Goal: Transaction & Acquisition: Purchase product/service

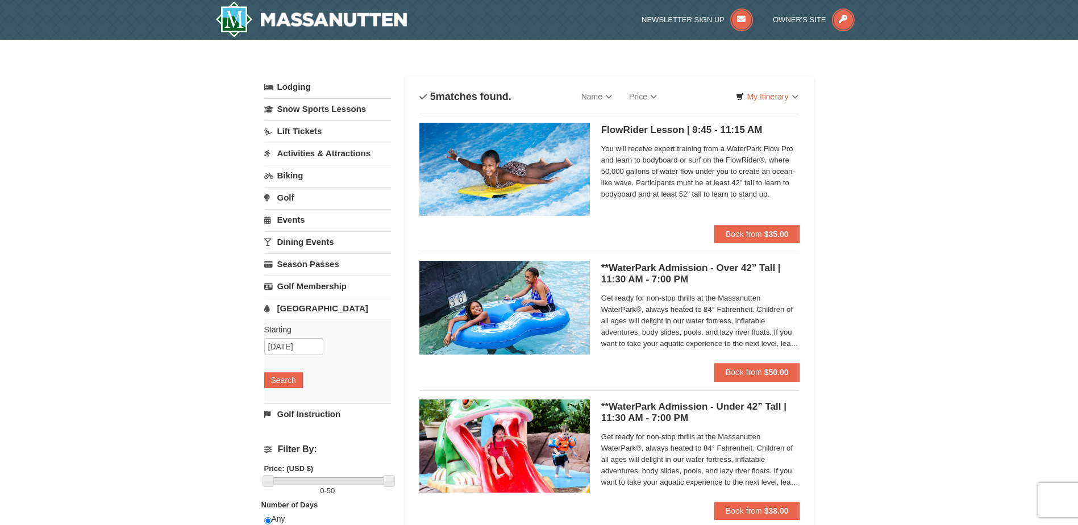
click at [300, 307] on link "[GEOGRAPHIC_DATA]" at bounding box center [327, 308] width 127 height 21
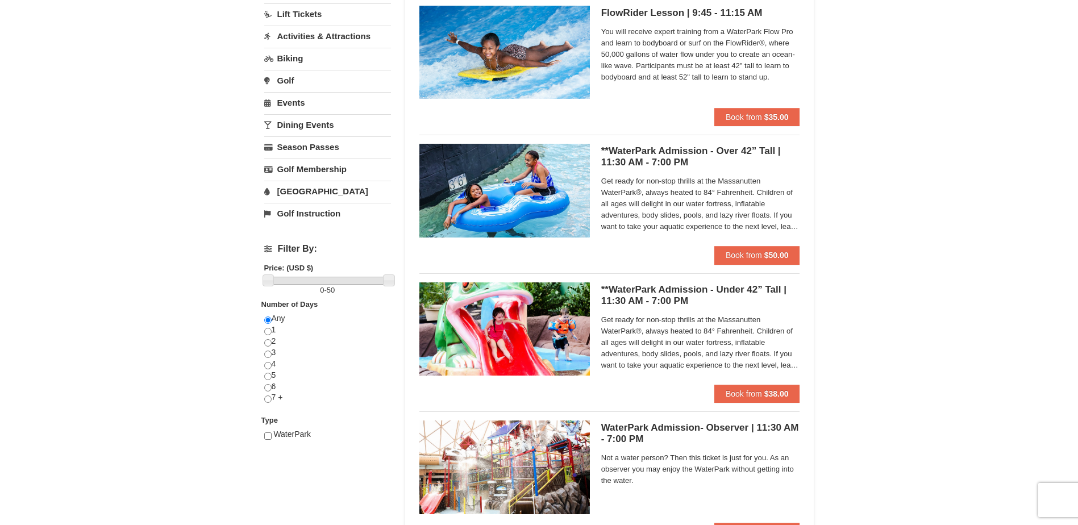
scroll to position [170, 0]
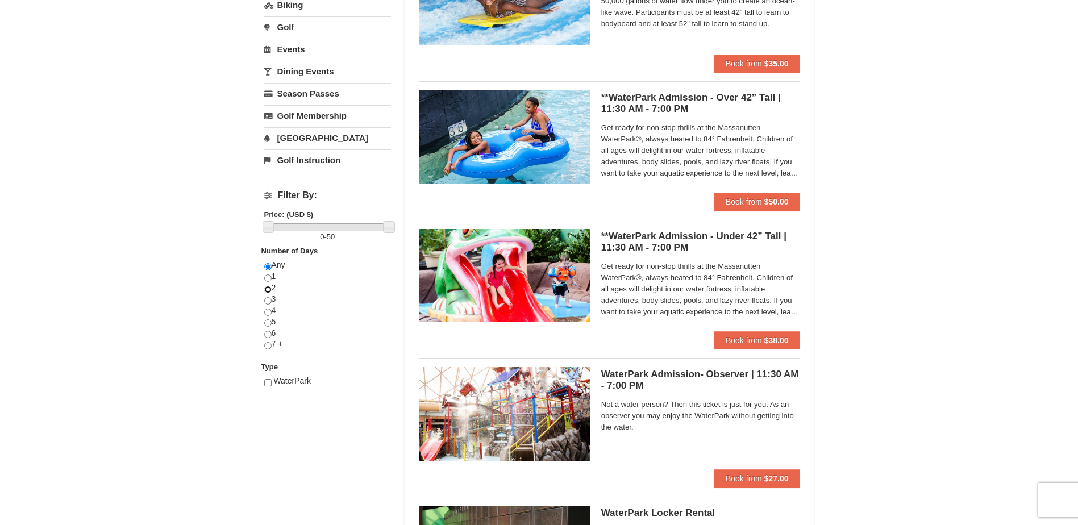
click at [269, 289] on input "radio" at bounding box center [267, 289] width 7 height 7
radio input "true"
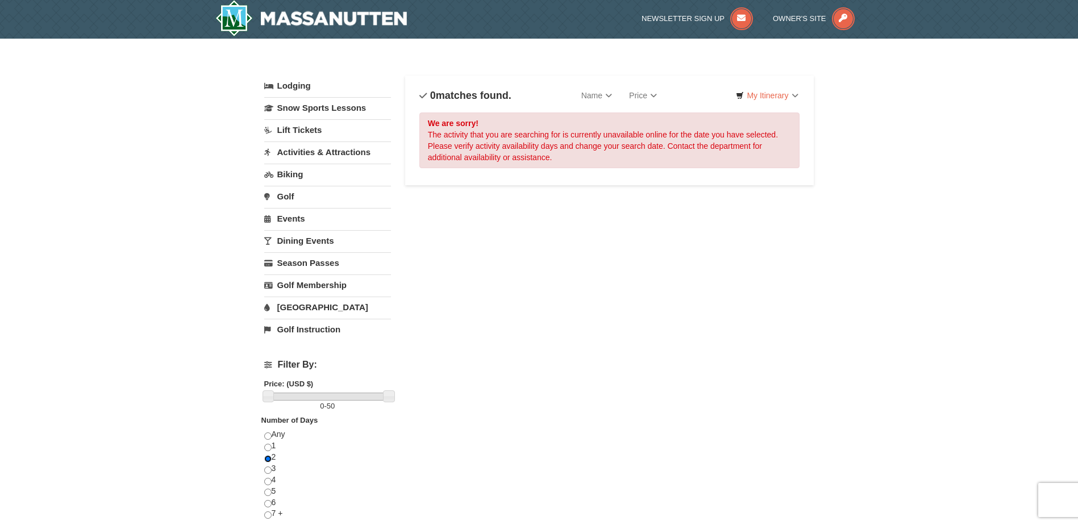
scroll to position [0, 0]
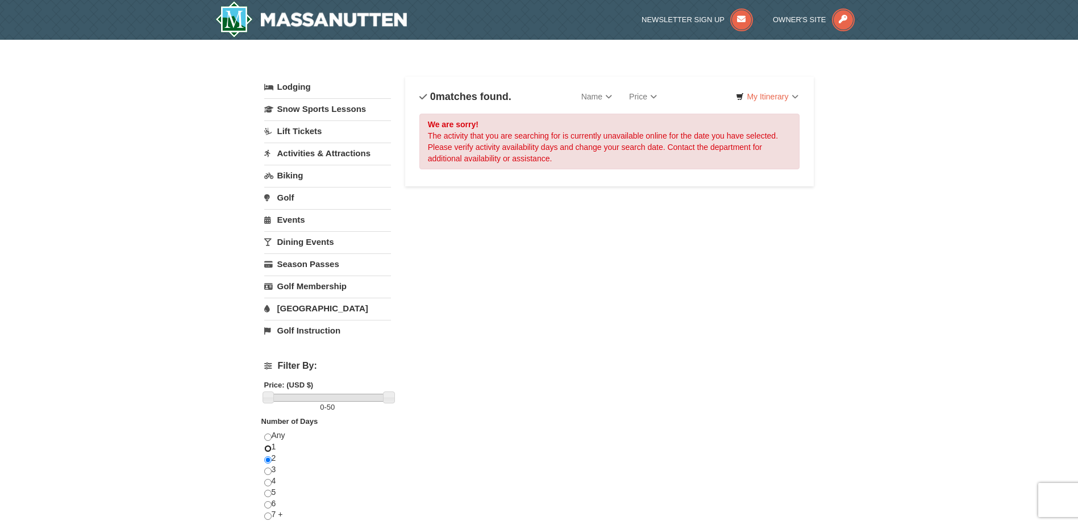
click at [273, 443] on div "Any 1 2 3 4 5 6 7 +" at bounding box center [327, 481] width 127 height 102
click at [268, 449] on input "radio" at bounding box center [267, 448] width 7 height 7
radio input "true"
click at [307, 306] on link "[GEOGRAPHIC_DATA]" at bounding box center [327, 308] width 127 height 21
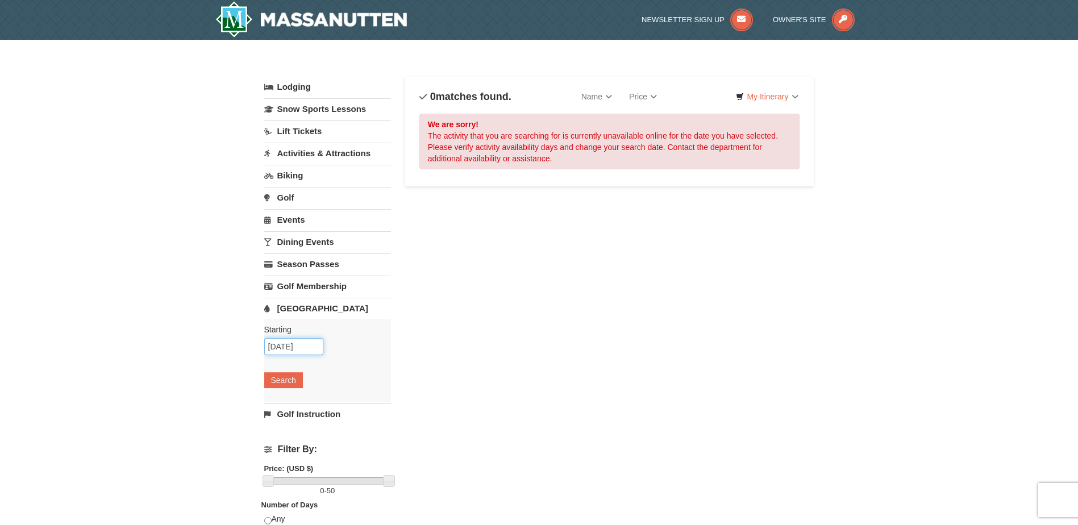
click at [294, 348] on input "[DATE]" at bounding box center [293, 346] width 59 height 17
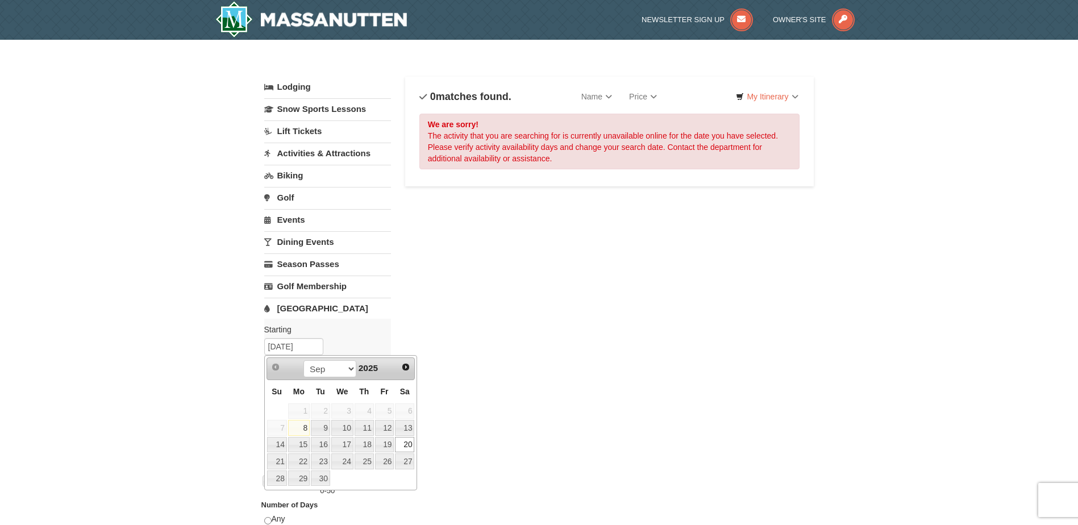
click at [404, 302] on div "Lodging Arrival Please format dates MM/DD/YYYY Please format dates MM/DD/YYYY 0…" at bounding box center [539, 375] width 550 height 596
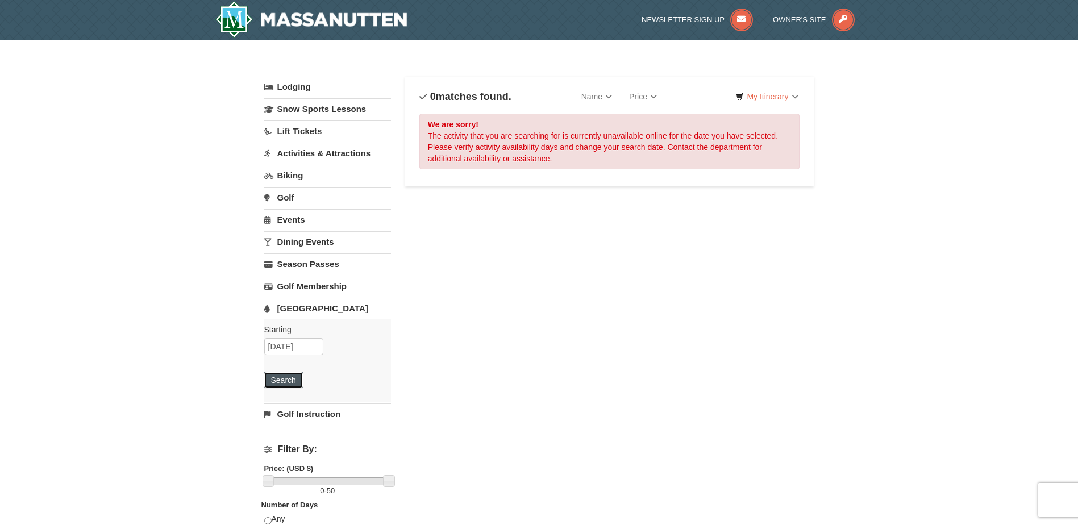
click at [269, 379] on button "Search" at bounding box center [283, 380] width 39 height 16
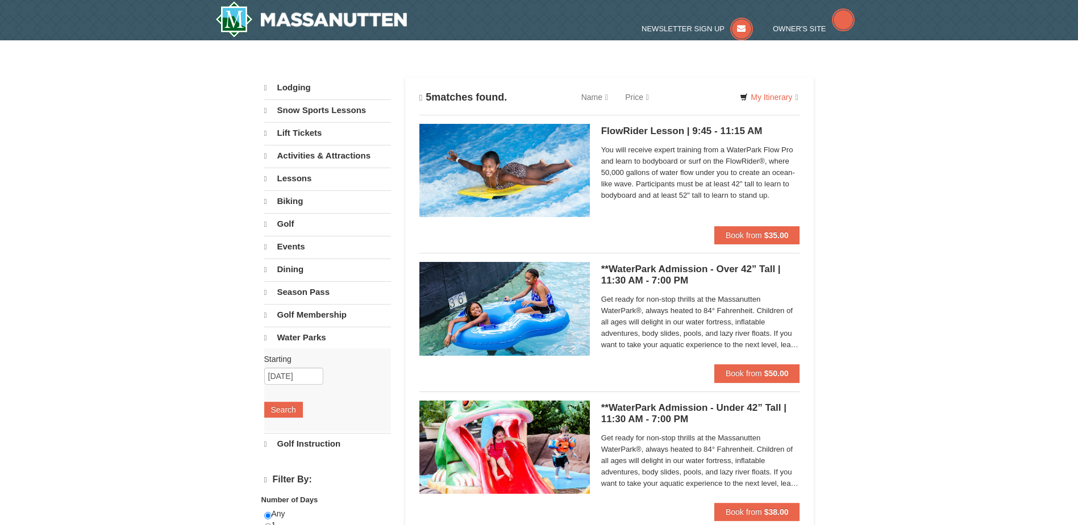
select select "9"
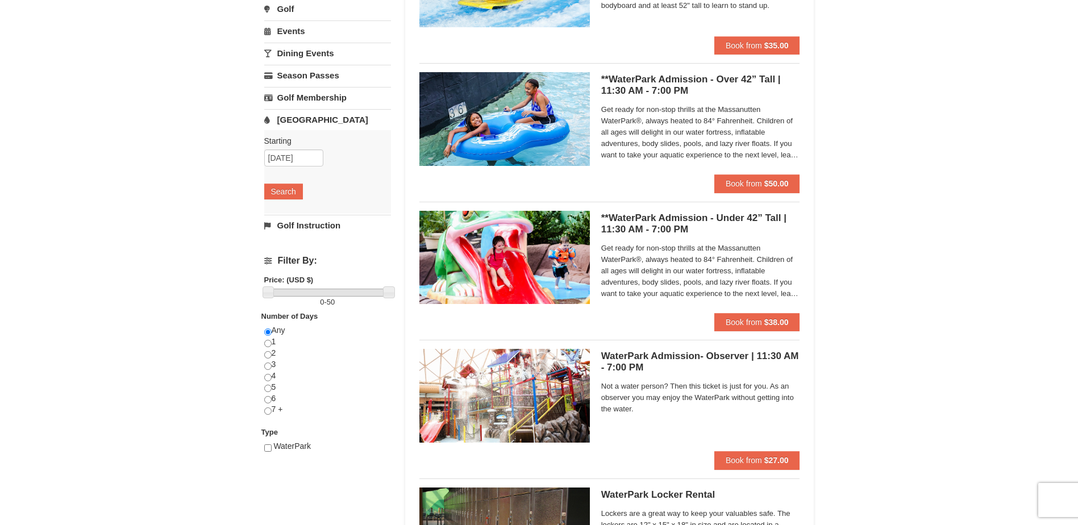
scroll to position [170, 0]
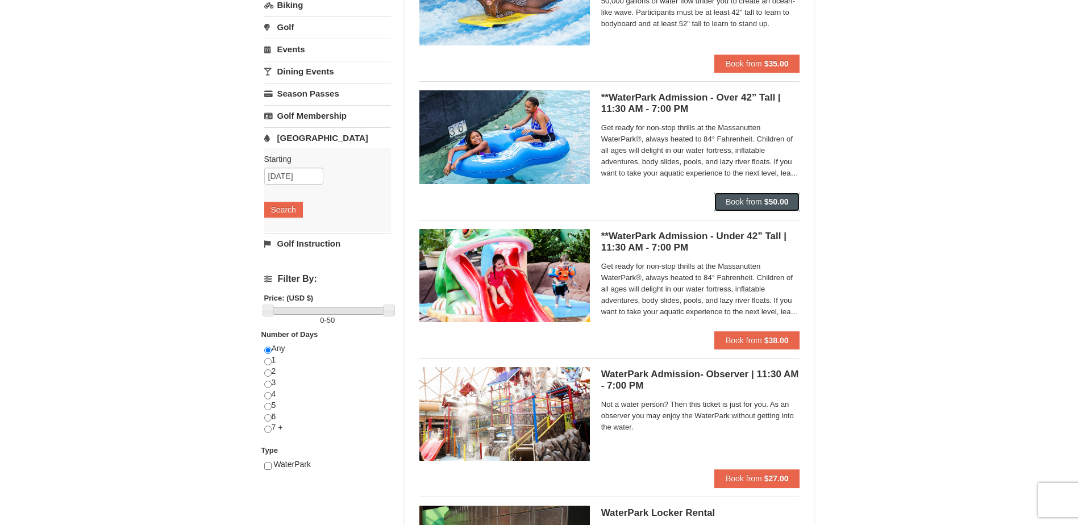
click at [755, 205] on span "Book from" at bounding box center [744, 201] width 36 height 9
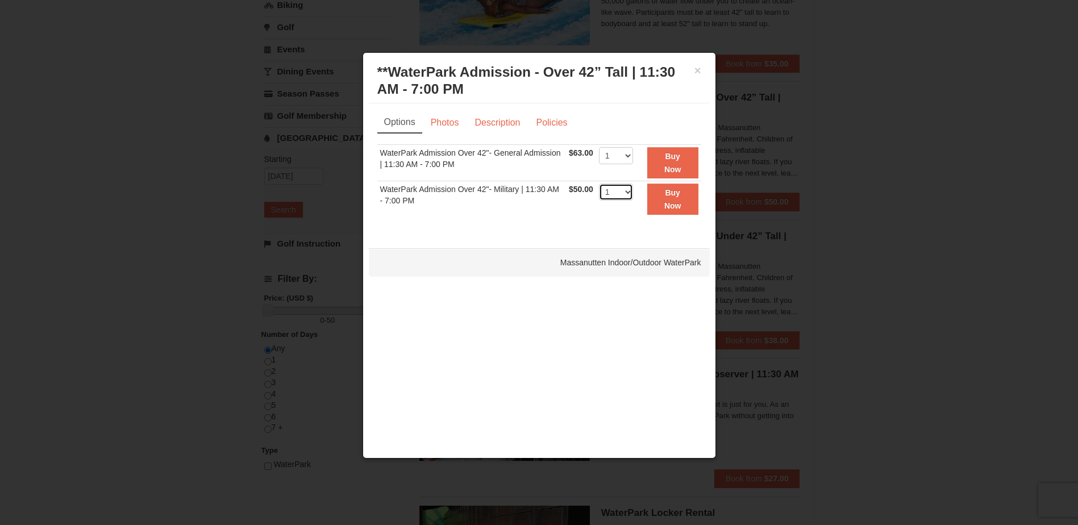
click at [629, 193] on select "1 2 3 4 5 6 7 8 9 10 11 12 13 14 15 16 17 18 19 20 21 22" at bounding box center [616, 192] width 34 height 17
click at [599, 184] on select "1 2 3 4 5 6 7 8 9 10 11 12 13 14 15 16 17 18 19 20 21 22" at bounding box center [616, 192] width 34 height 17
click at [629, 194] on select "1 2 3 4 5 6 7 8 9 10 11 12 13 14 15 16 17 18 19 20 21 22" at bounding box center [616, 192] width 34 height 17
click at [599, 184] on select "1 2 3 4 5 6 7 8 9 10 11 12 13 14 15 16 17 18 19 20 21 22" at bounding box center [616, 192] width 34 height 17
click at [626, 194] on select "1 2 3 4 5 6 7 8 9 10 11 12 13 14 15 16 17 18 19 20 21 22" at bounding box center [616, 192] width 34 height 17
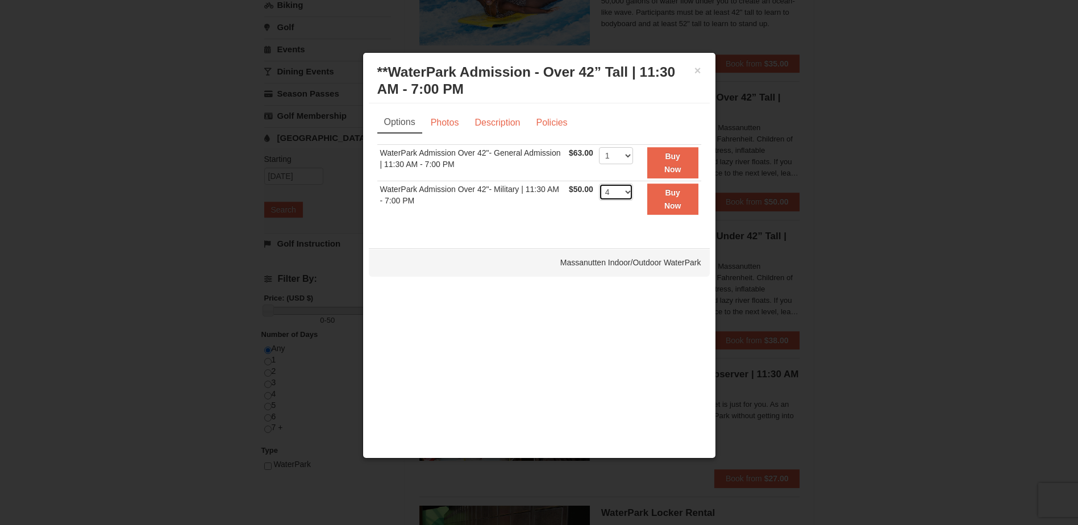
select select "2"
click at [599, 184] on select "1 2 3 4 5 6 7 8 9 10 11 12 13 14 15 16 17 18 19 20 21 22" at bounding box center [616, 192] width 34 height 17
click at [627, 157] on select "1 2 3 4 5 6 7 8 9 10 11 12 13 14 15 16 17 18 19 20 21 22" at bounding box center [616, 155] width 34 height 17
select select "4"
click at [599, 147] on select "1 2 3 4 5 6 7 8 9 10 11 12 13 14 15 16 17 18 19 20 21 22" at bounding box center [616, 155] width 34 height 17
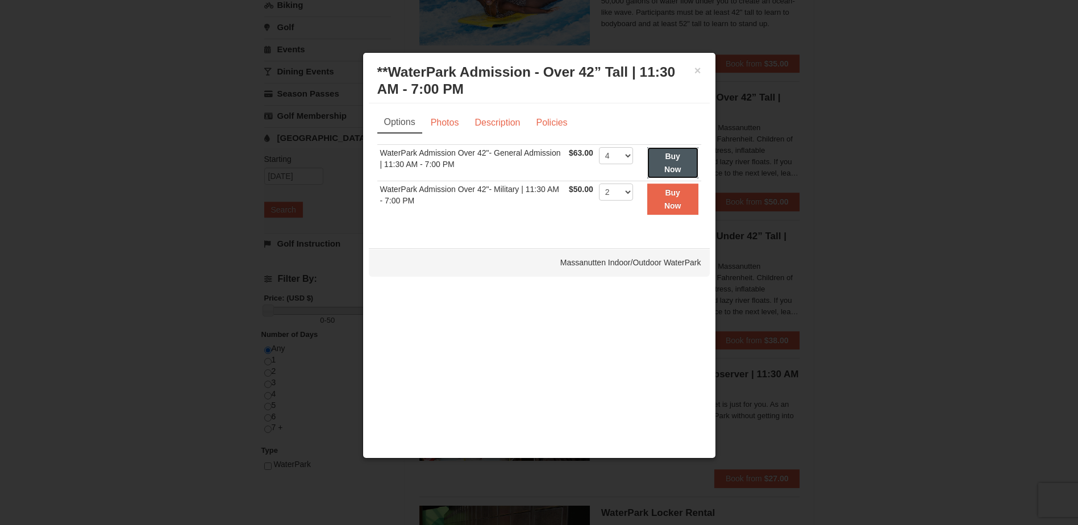
click at [678, 162] on button "Buy Now" at bounding box center [672, 162] width 51 height 31
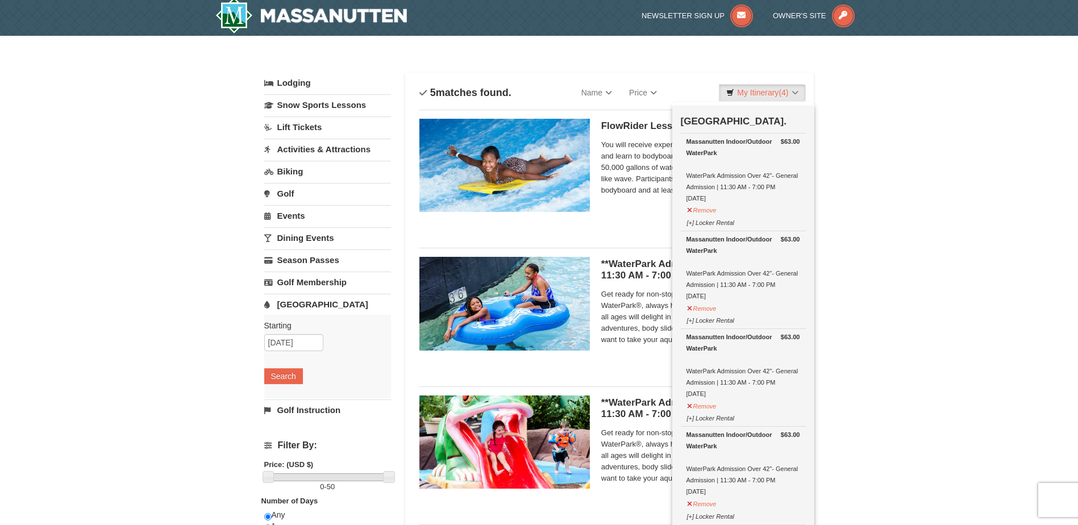
scroll to position [0, 0]
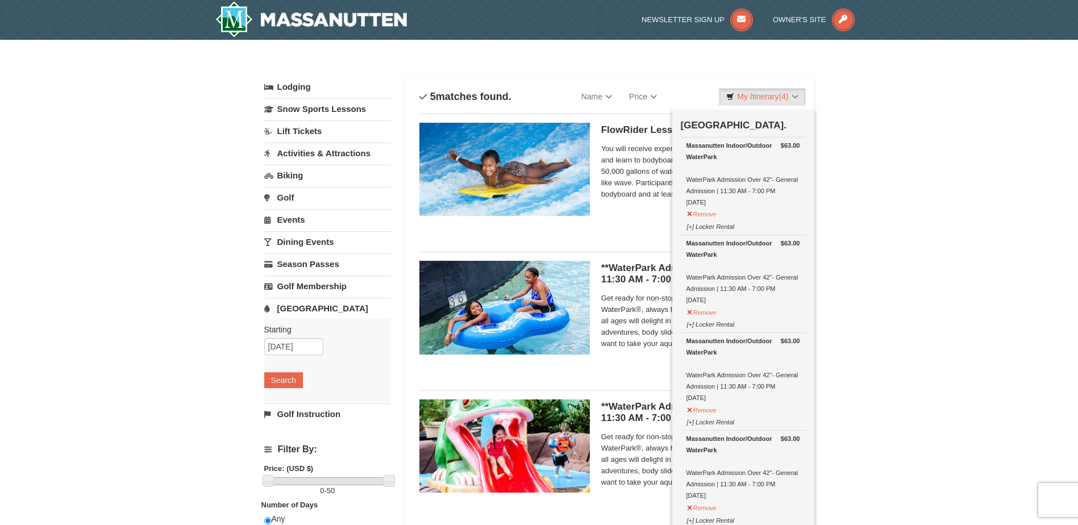
click at [682, 234] on td "$63.00 Massanutten Indoor/Outdoor WaterPark WaterPark Admission Over 42"- Gener…" at bounding box center [743, 186] width 125 height 98
